Goal: Communication & Community: Answer question/provide support

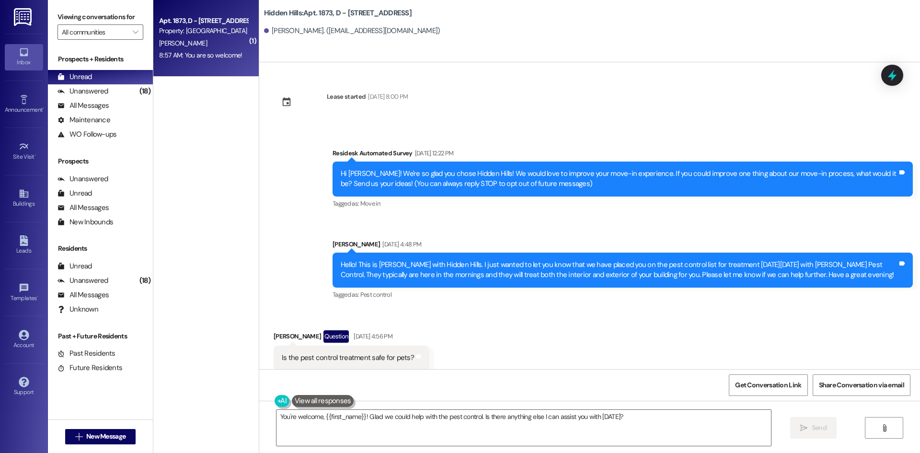
scroll to position [2690, 0]
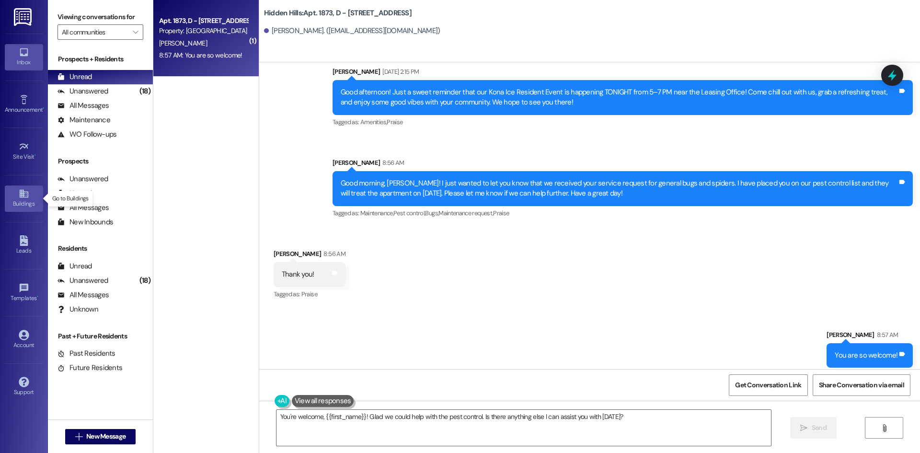
click at [24, 206] on div "Buildings" at bounding box center [24, 204] width 48 height 10
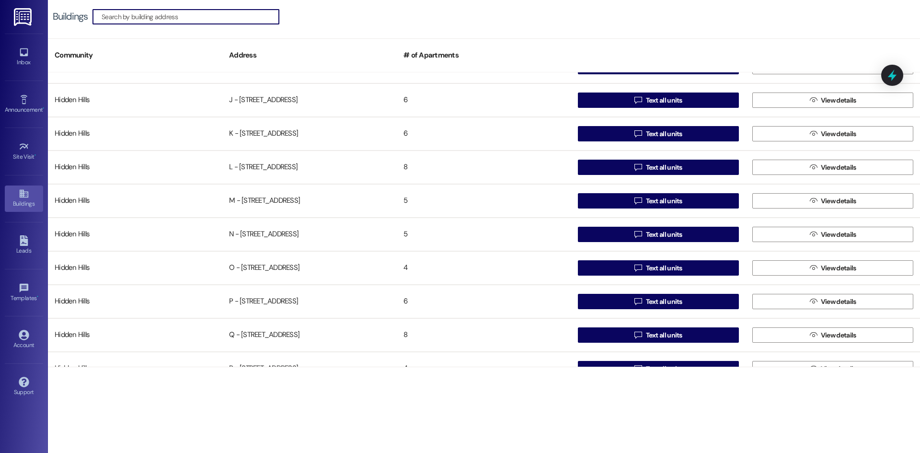
scroll to position [479, 0]
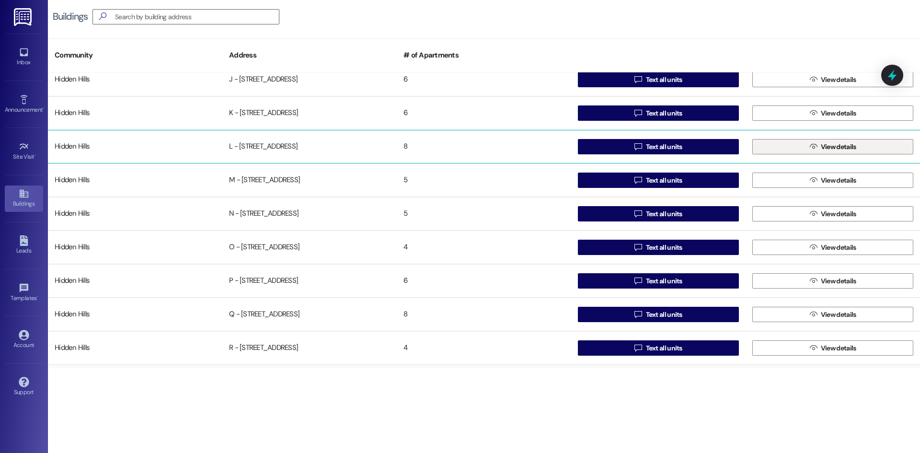
click at [826, 149] on span "View details" at bounding box center [837, 147] width 35 height 10
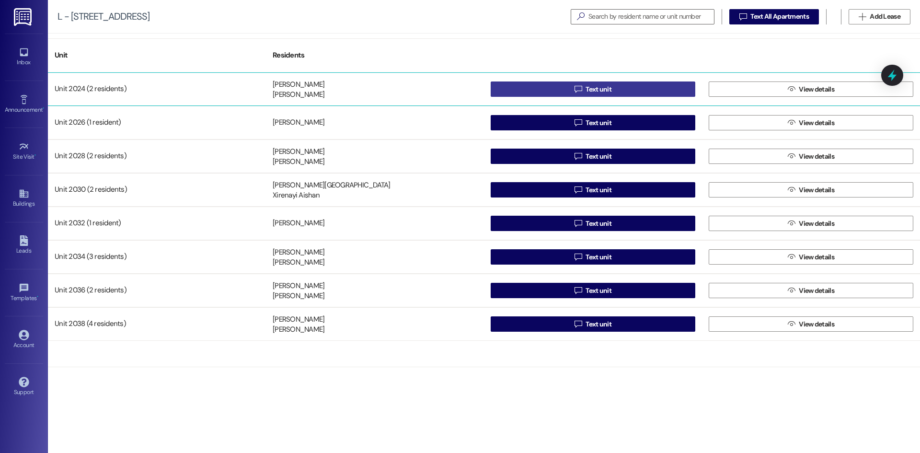
click at [590, 91] on span "Text unit" at bounding box center [598, 89] width 26 height 10
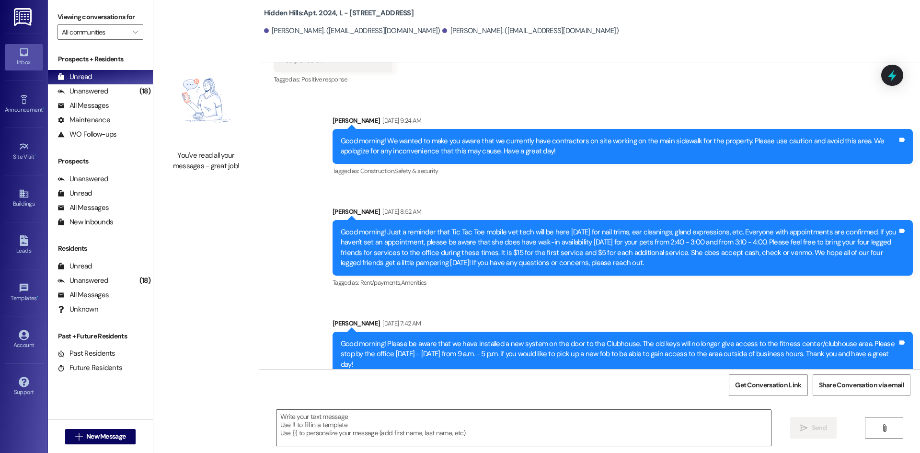
scroll to position [13817, 0]
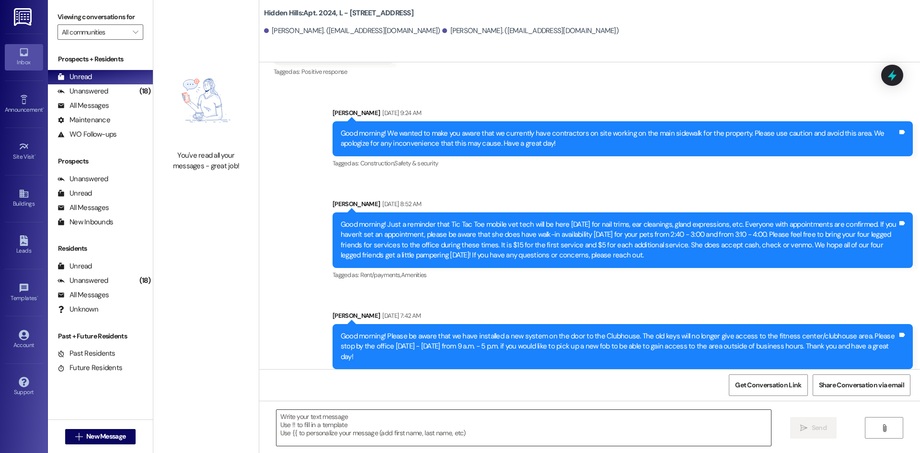
click at [399, 424] on textarea at bounding box center [523, 427] width 494 height 36
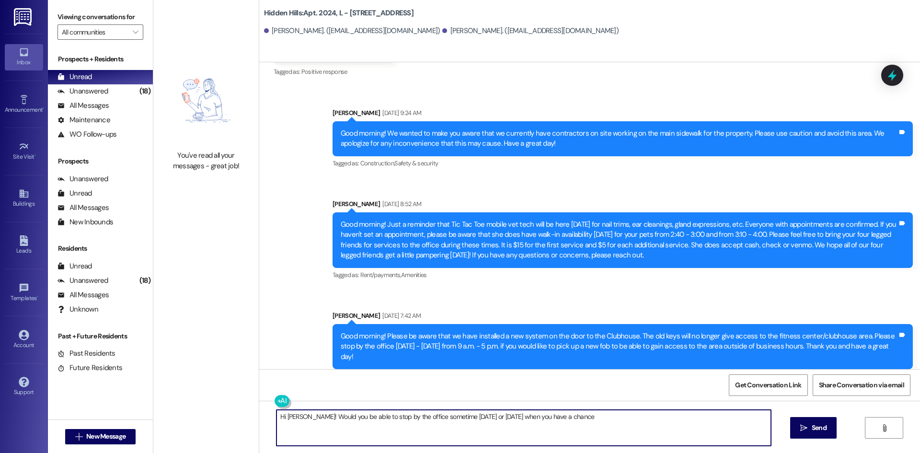
type textarea "Hi [PERSON_NAME]! Would you be able to stop by the office sometime [DATE] or [D…"
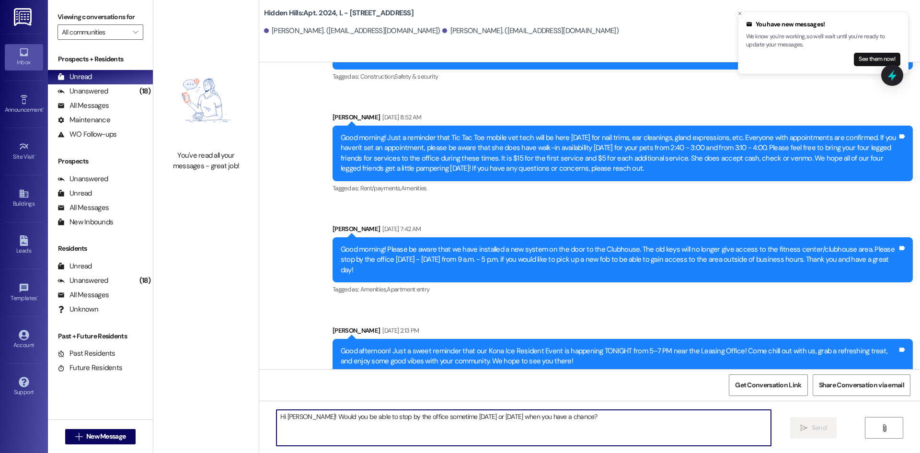
scroll to position [13950, 0]
